Goal: Obtain resource: Obtain resource

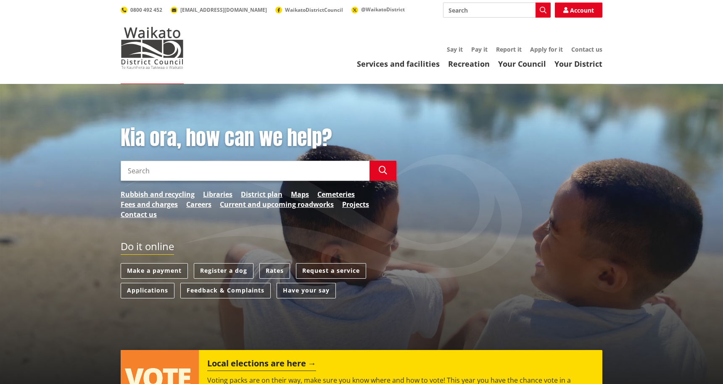
click at [143, 167] on input "Search" at bounding box center [245, 171] width 249 height 20
click at [394, 63] on link "Services and facilities" at bounding box center [398, 64] width 83 height 10
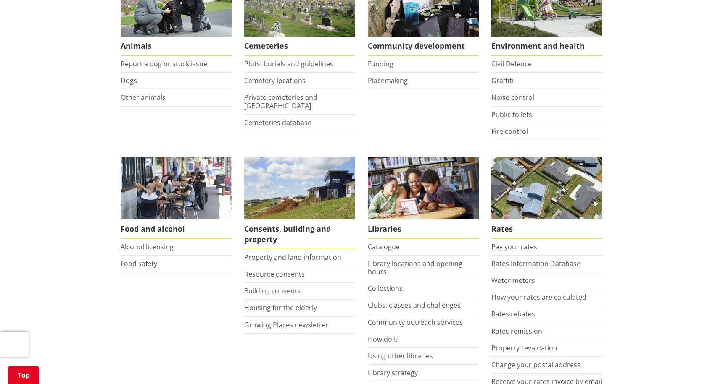
scroll to position [200, 0]
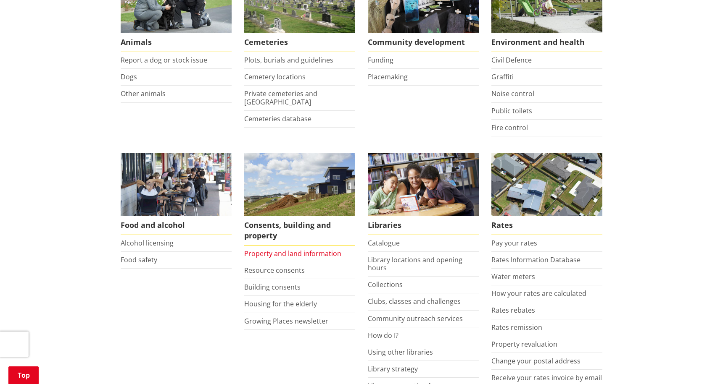
click at [271, 252] on link "Property and land information" at bounding box center [292, 253] width 97 height 9
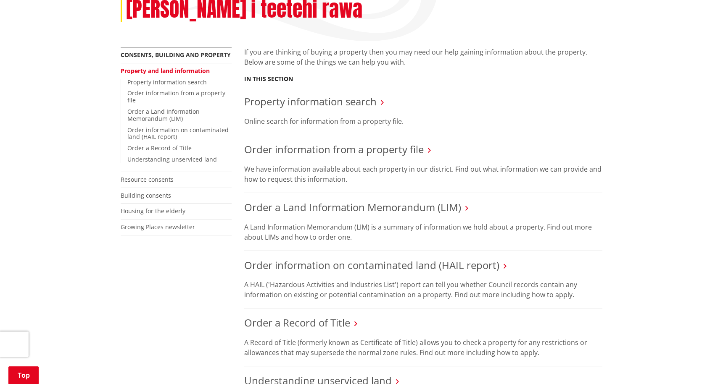
scroll to position [143, 0]
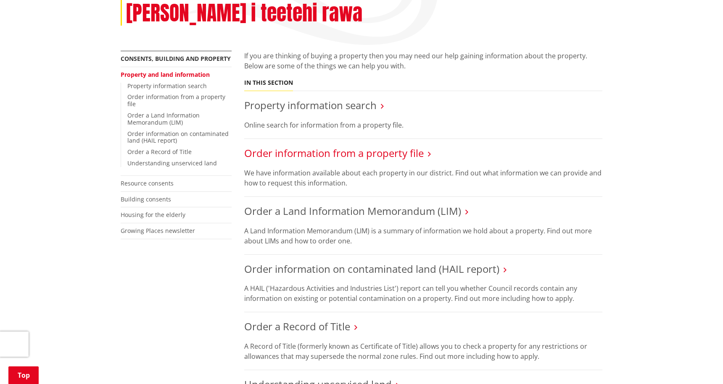
click at [330, 146] on link "Order information from a property file" at bounding box center [333, 153] width 179 height 14
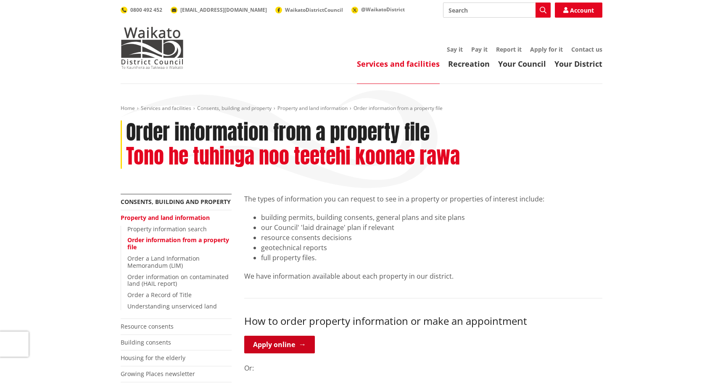
click at [280, 341] on link "Apply online" at bounding box center [279, 345] width 71 height 18
